Goal: Browse casually: Explore the website without a specific task or goal

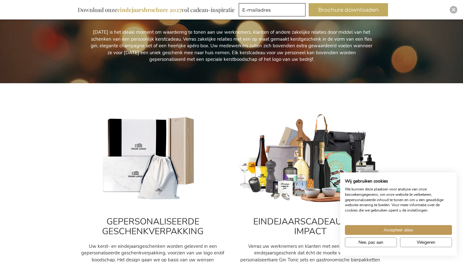
scroll to position [132, 0]
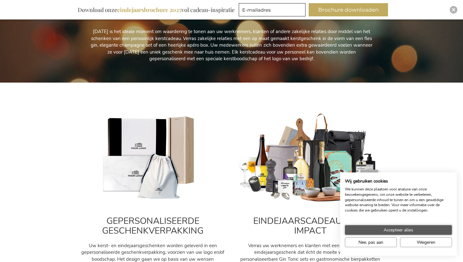
click at [357, 227] on button "Accepteer alles" at bounding box center [398, 230] width 107 height 10
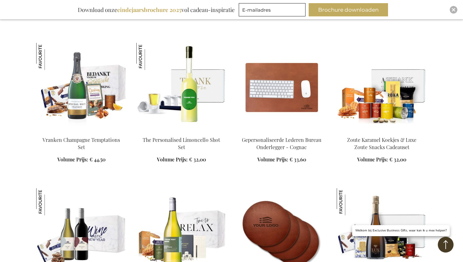
scroll to position [714, 0]
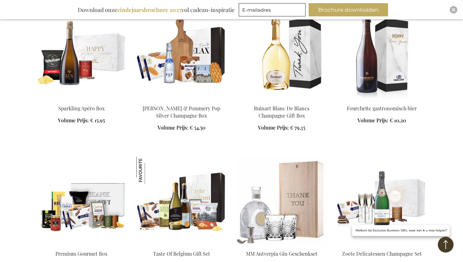
scroll to position [1180, 0]
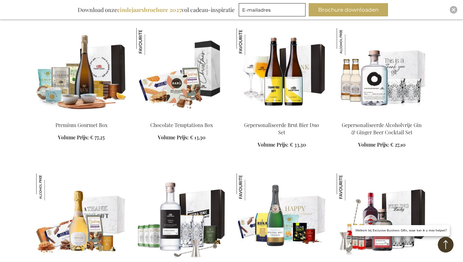
scroll to position [1592, 0]
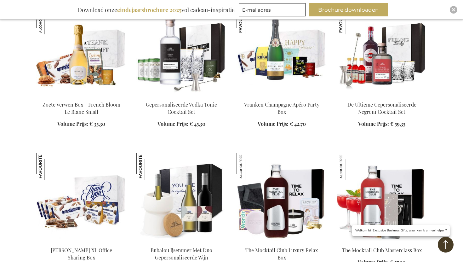
scroll to position [1757, 0]
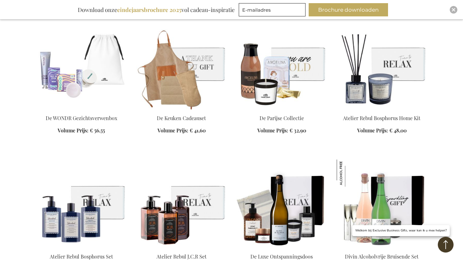
scroll to position [3188, 0]
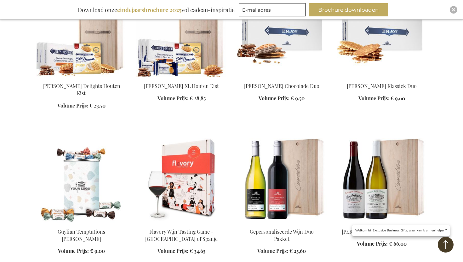
scroll to position [4242, 0]
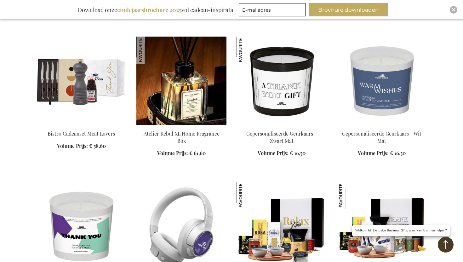
scroll to position [5181, 0]
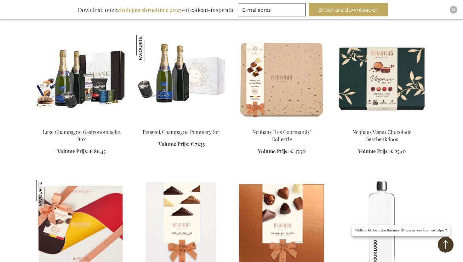
scroll to position [5518, 0]
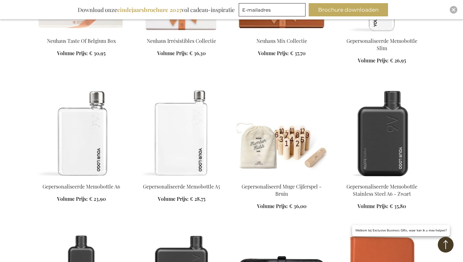
scroll to position [5763, 0]
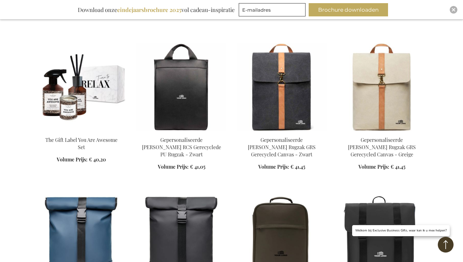
scroll to position [6700, 0]
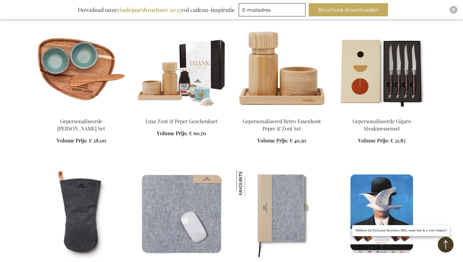
scroll to position [7090, 0]
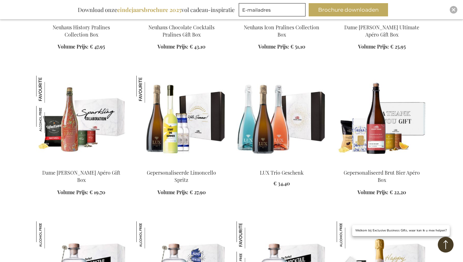
scroll to position [7367, 0]
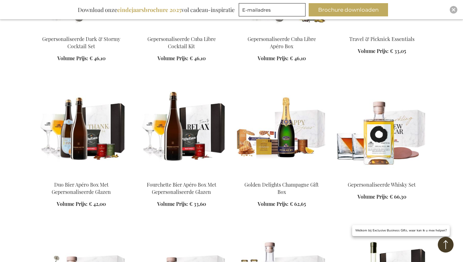
scroll to position [7947, 0]
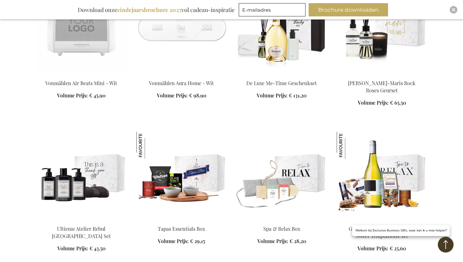
scroll to position [8475, 0]
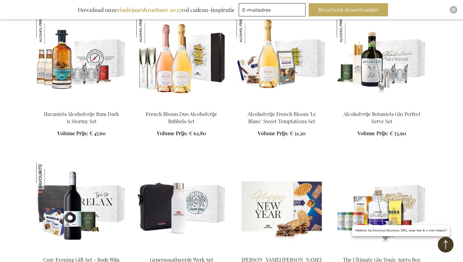
scroll to position [8988, 0]
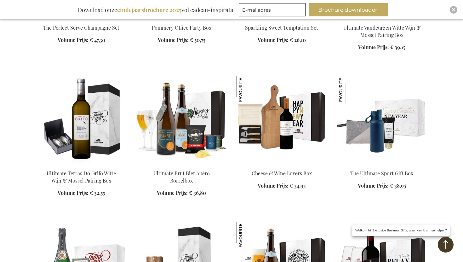
scroll to position [9267, 0]
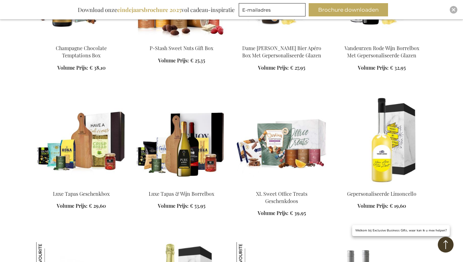
scroll to position [9555, 0]
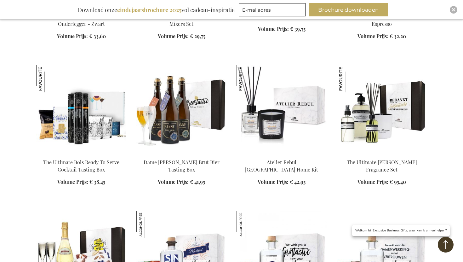
scroll to position [10147, 0]
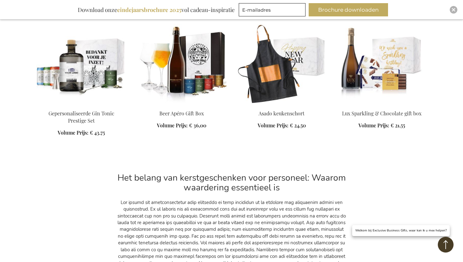
scroll to position [10487, 0]
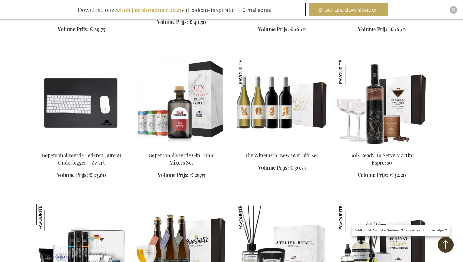
scroll to position [10006, 0]
